Goal: Task Accomplishment & Management: Complete application form

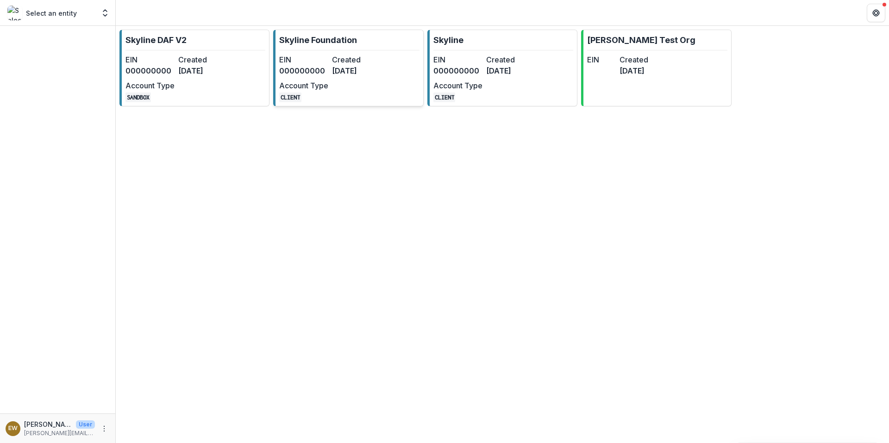
click at [358, 64] on dt "Created" at bounding box center [356, 59] width 49 height 11
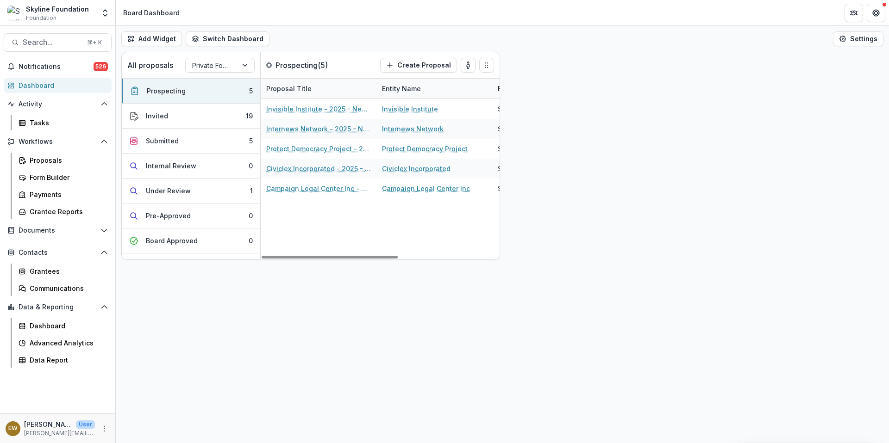
drag, startPoint x: 358, startPoint y: 64, endPoint x: 393, endPoint y: 90, distance: 43.4
click at [393, 90] on div "Proposal Title Entity Name Funding Requested Proposal Tags Invisible Institute …" at bounding box center [380, 169] width 239 height 181
drag, startPoint x: 393, startPoint y: 90, endPoint x: 140, endPoint y: 229, distance: 289.0
click at [262, 256] on div at bounding box center [330, 257] width 136 height 3
click at [227, 118] on button "Invited 19" at bounding box center [191, 116] width 138 height 25
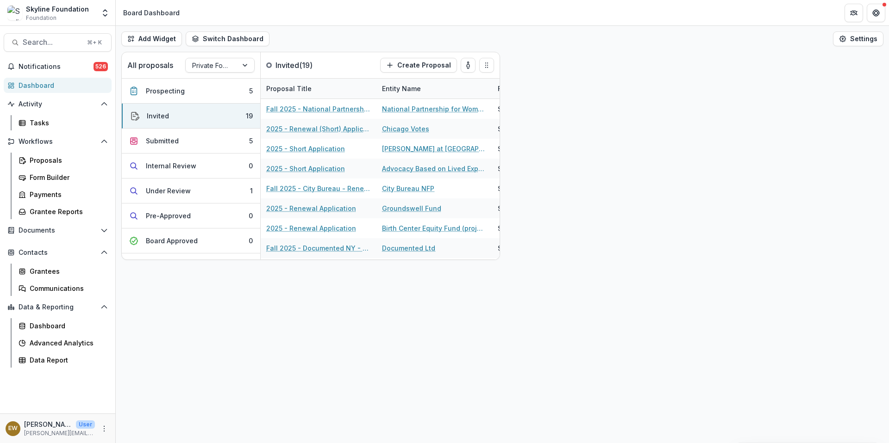
click at [221, 99] on button "Prospecting 5" at bounding box center [191, 91] width 138 height 25
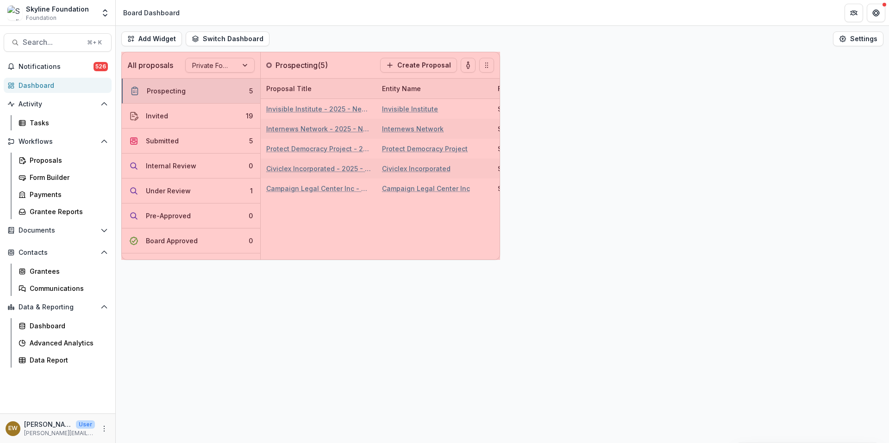
drag, startPoint x: 140, startPoint y: 229, endPoint x: 483, endPoint y: 66, distance: 380.3
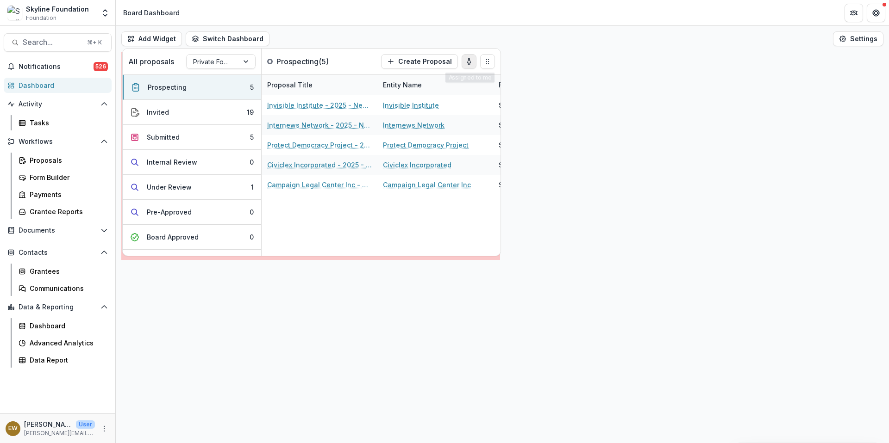
click at [484, 62] on icon "Drag" at bounding box center [487, 61] width 7 height 7
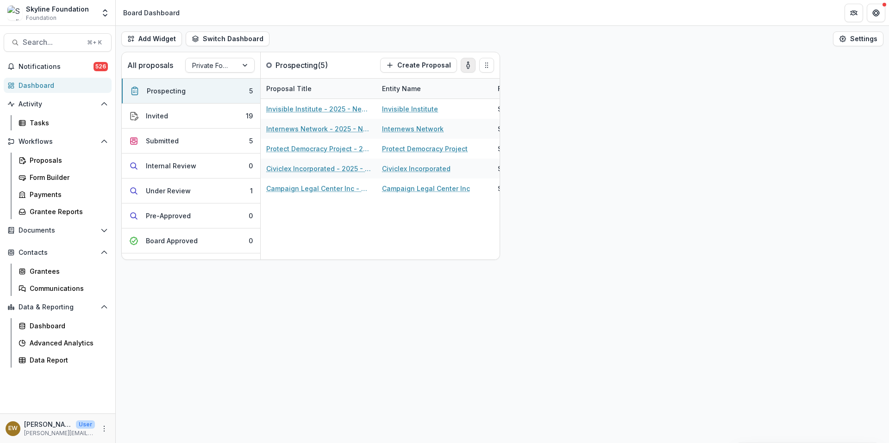
click at [653, 216] on div "All proposals Private Foundation Prospecting ( 5 ) Create Proposal Prospecting …" at bounding box center [502, 156] width 773 height 208
click at [716, 252] on div "All proposals Private Foundation Prospecting ( 5 ) Create Proposal Prospecting …" at bounding box center [502, 156] width 773 height 208
drag, startPoint x: 378, startPoint y: 259, endPoint x: 91, endPoint y: 226, distance: 288.3
click at [262, 256] on div at bounding box center [330, 257] width 136 height 3
click at [147, 36] on button "Add Widget" at bounding box center [151, 38] width 61 height 15
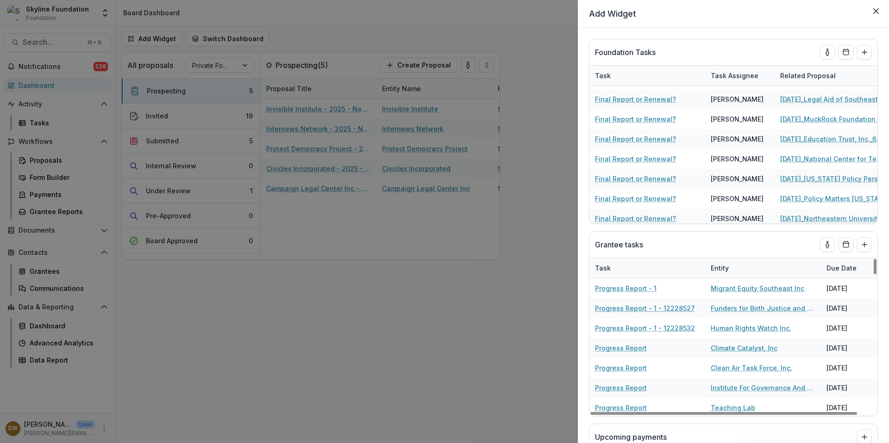
click at [392, 330] on div "Add Widget Foundation Tasks Task Task Assignee Related Proposal Due Date Final …" at bounding box center [444, 221] width 889 height 443
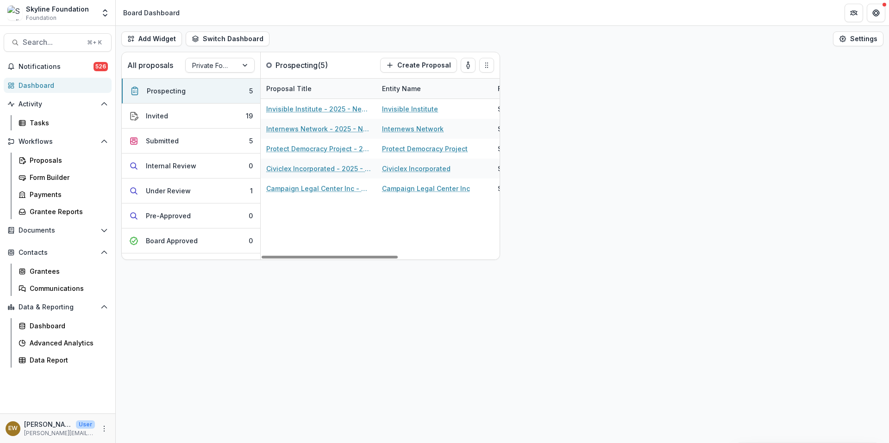
drag, startPoint x: 91, startPoint y: 226, endPoint x: 577, endPoint y: 347, distance: 500.2
click at [577, 347] on div "Add Widget Switch Dashboard Board Dashboard Climate Dashboard Default Education…" at bounding box center [502, 234] width 773 height 417
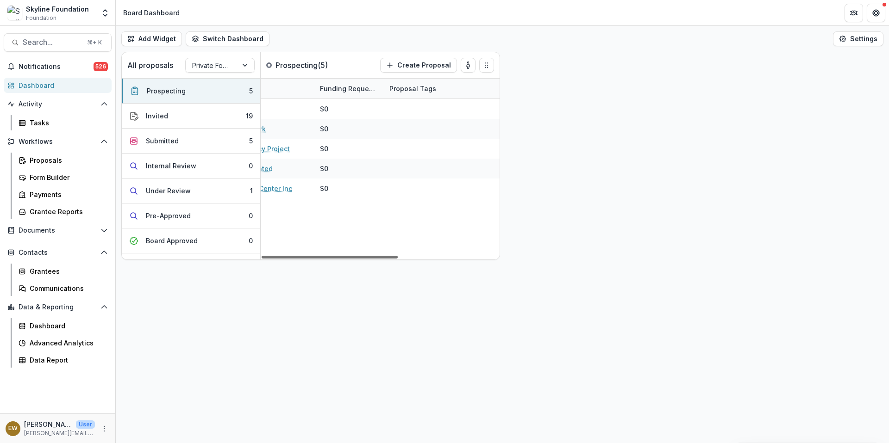
drag, startPoint x: 577, startPoint y: 347, endPoint x: 467, endPoint y: 278, distance: 129.2
click at [467, 278] on div "Add Widget Switch Dashboard Board Dashboard Climate Dashboard Default Education…" at bounding box center [502, 234] width 773 height 417
drag, startPoint x: 467, startPoint y: 278, endPoint x: 348, endPoint y: 248, distance: 123.1
click at [348, 248] on div "All proposals Private Foundation Prospecting ( 5 ) Create Proposal Prospecting …" at bounding box center [310, 156] width 379 height 208
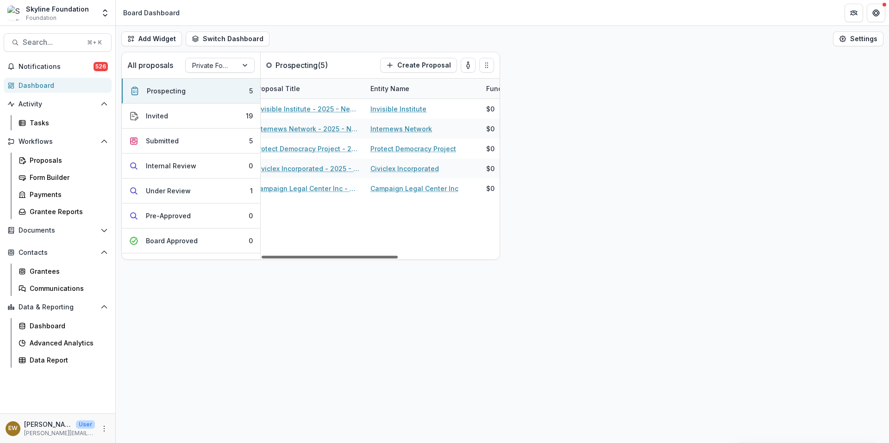
scroll to position [0, 0]
drag, startPoint x: 348, startPoint y: 248, endPoint x: 269, endPoint y: 245, distance: 79.2
click at [269, 256] on div at bounding box center [330, 257] width 136 height 3
click at [269, 245] on div "Invisible Institute - 2025 - New Application Invisible Institute $0 Internews N…" at bounding box center [469, 179] width 417 height 161
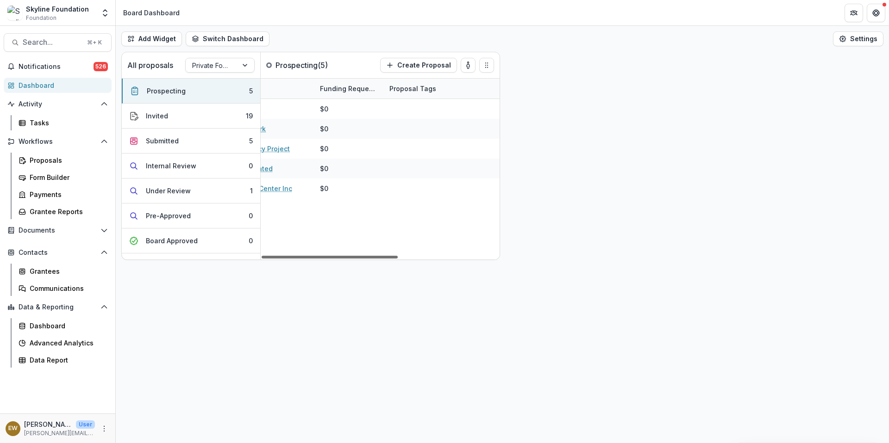
drag, startPoint x: 269, startPoint y: 245, endPoint x: 467, endPoint y: 281, distance: 201.0
click at [398, 259] on div at bounding box center [330, 257] width 136 height 3
drag, startPoint x: 467, startPoint y: 281, endPoint x: 617, endPoint y: 265, distance: 150.9
click at [617, 265] on div "Add Widget Switch Dashboard Board Dashboard Climate Dashboard Default Education…" at bounding box center [502, 234] width 773 height 417
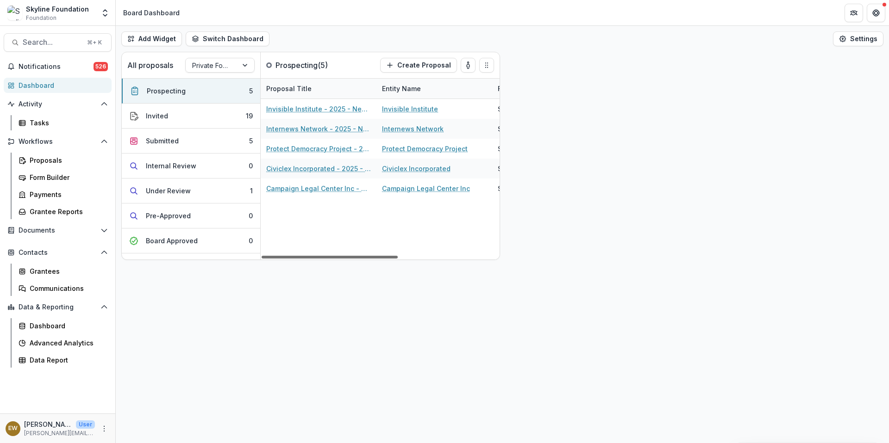
drag, startPoint x: 617, startPoint y: 265, endPoint x: 293, endPoint y: 231, distance: 324.8
click at [293, 256] on div at bounding box center [330, 257] width 136 height 3
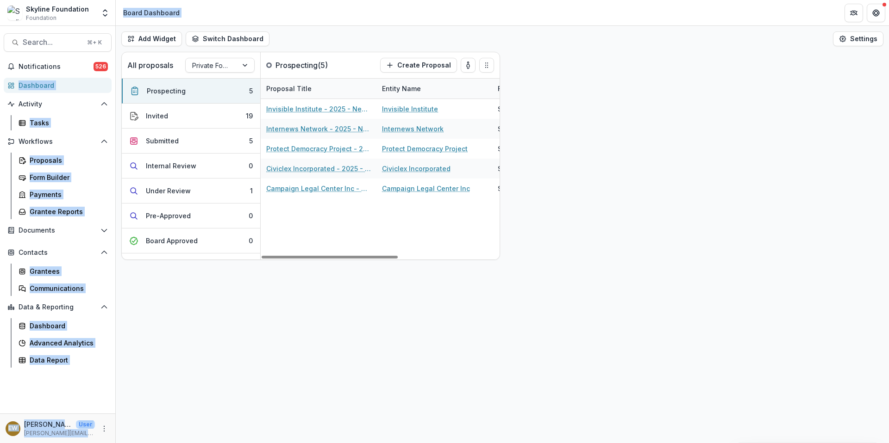
drag, startPoint x: 293, startPoint y: 231, endPoint x: 188, endPoint y: -36, distance: 287.0
click at [188, 0] on html "Skip to content Skyline Foundation Foundation Aggregate Analysis Foundations Sk…" at bounding box center [444, 221] width 889 height 443
click at [568, 128] on div "All proposals Private Foundation Prospecting ( 5 ) Create Proposal Prospecting …" at bounding box center [502, 156] width 773 height 208
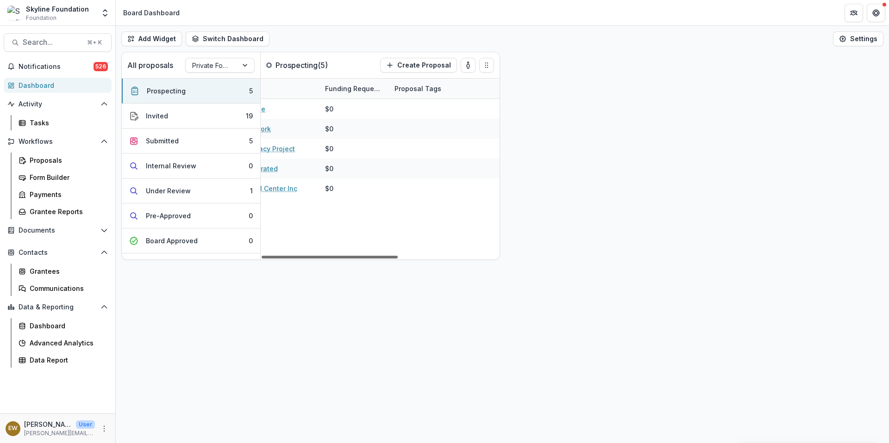
scroll to position [0, 178]
drag, startPoint x: 322, startPoint y: 259, endPoint x: 610, endPoint y: 254, distance: 288.9
click at [610, 254] on div "All proposals Private Foundation Prospecting ( 5 ) Create Proposal Prospecting …" at bounding box center [502, 156] width 773 height 208
click at [461, 254] on div "Proposal Title Entity Name Funding Requested Proposal Tags Invisible Institute …" at bounding box center [380, 169] width 239 height 181
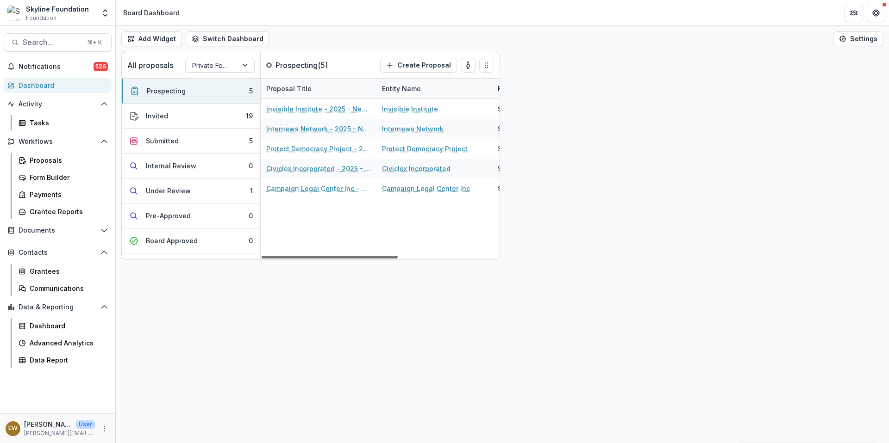
drag, startPoint x: 610, startPoint y: 254, endPoint x: 274, endPoint y: 258, distance: 336.5
click at [274, 258] on div at bounding box center [330, 257] width 136 height 3
click at [69, 161] on div "Proposals" at bounding box center [67, 161] width 75 height 10
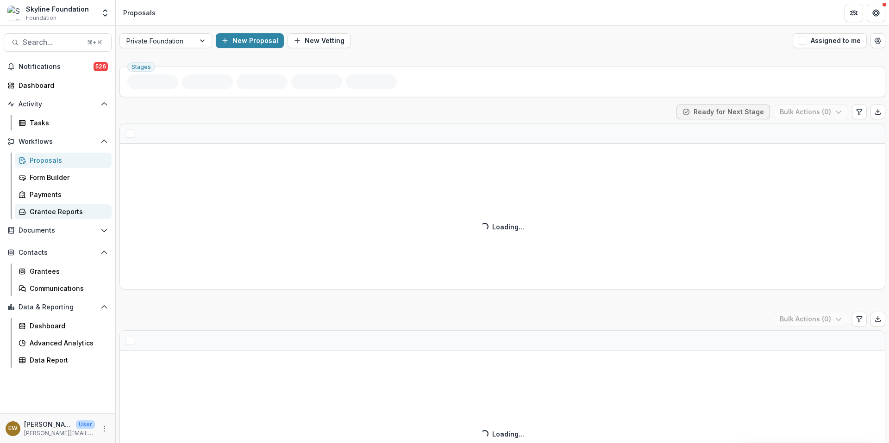
drag, startPoint x: 69, startPoint y: 161, endPoint x: 57, endPoint y: 212, distance: 52.8
click at [57, 212] on div "Grantee Reports" at bounding box center [67, 212] width 75 height 10
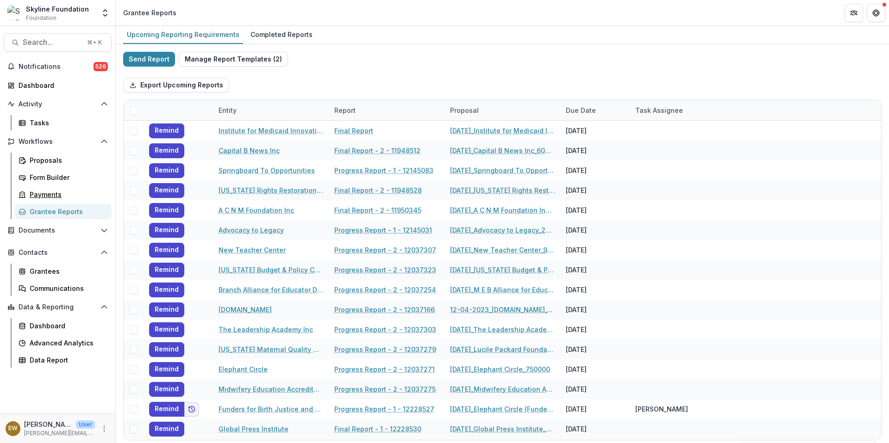
click at [62, 193] on div "Payments" at bounding box center [67, 195] width 75 height 10
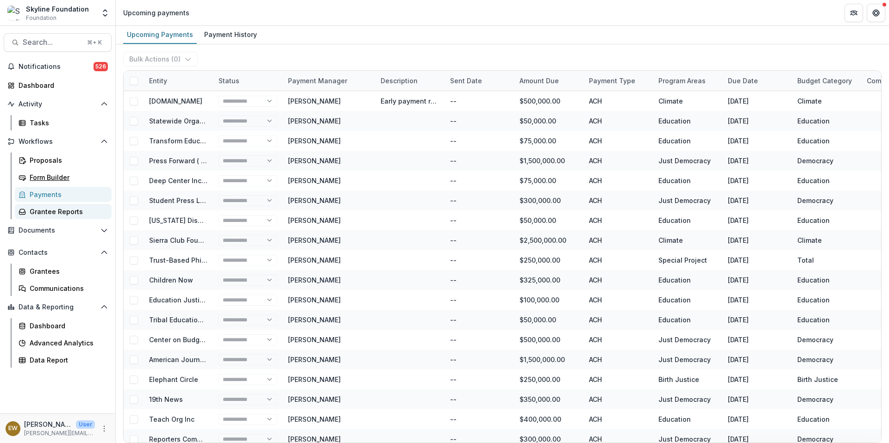
click at [60, 173] on div "Form Builder" at bounding box center [67, 178] width 75 height 10
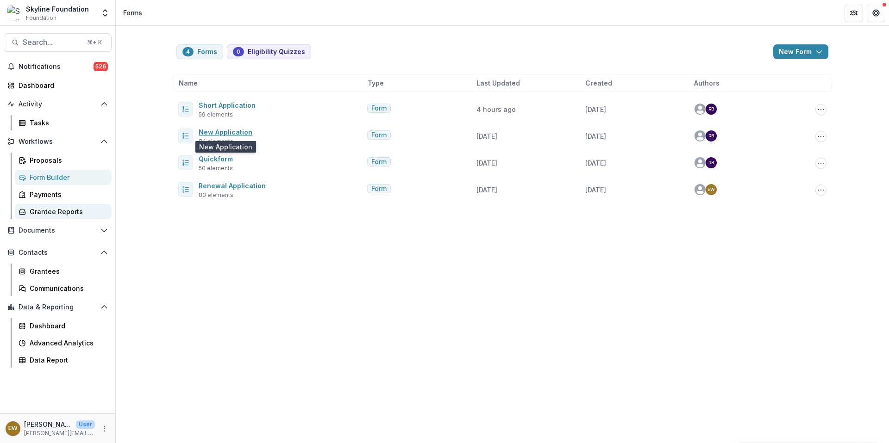
click at [231, 129] on link "New Application" at bounding box center [226, 132] width 54 height 8
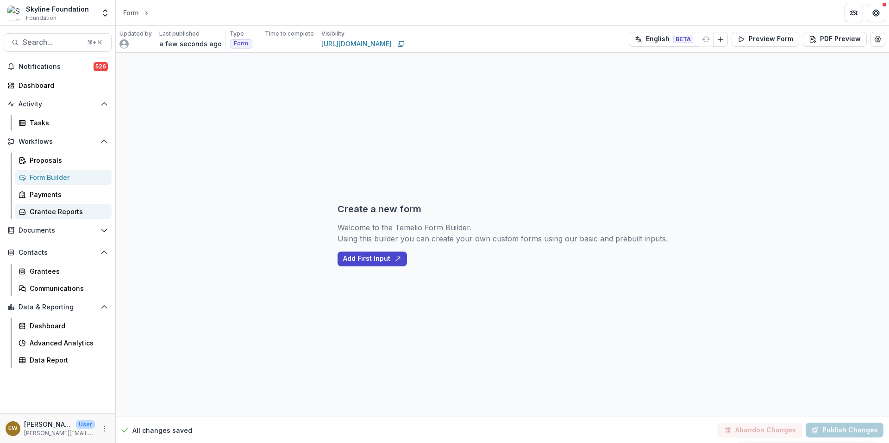
select select "********"
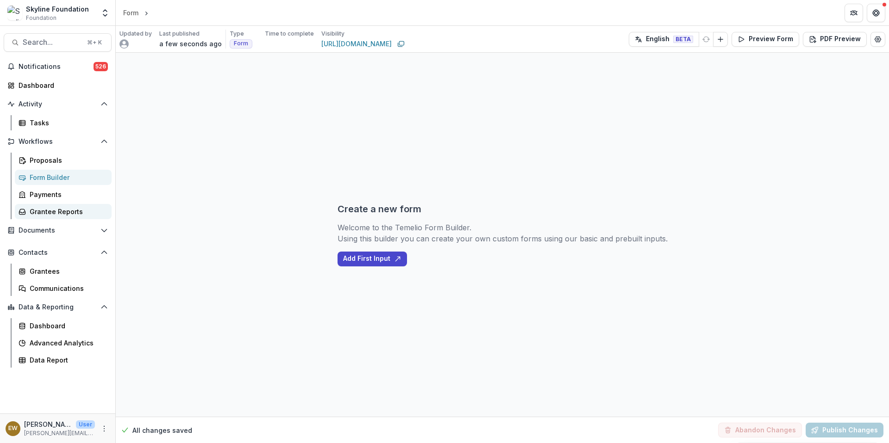
select select "********"
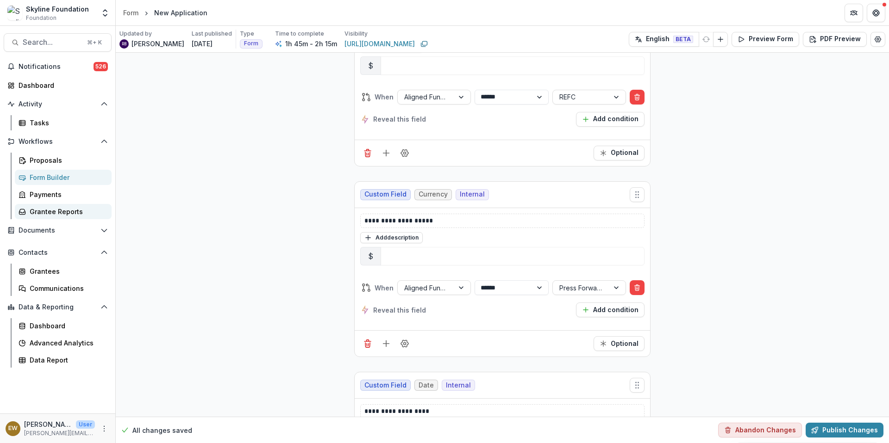
scroll to position [3651, 0]
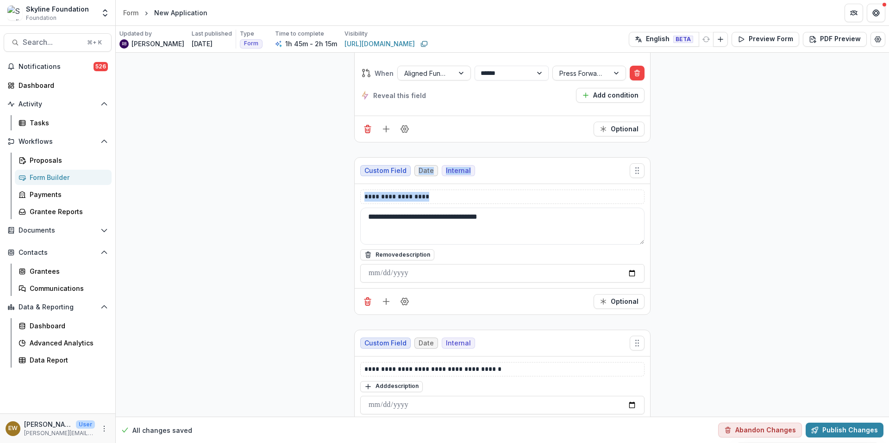
drag, startPoint x: 57, startPoint y: 212, endPoint x: 258, endPoint y: 181, distance: 203.4
drag, startPoint x: 258, startPoint y: 181, endPoint x: 705, endPoint y: 288, distance: 459.8
